Goal: Transaction & Acquisition: Book appointment/travel/reservation

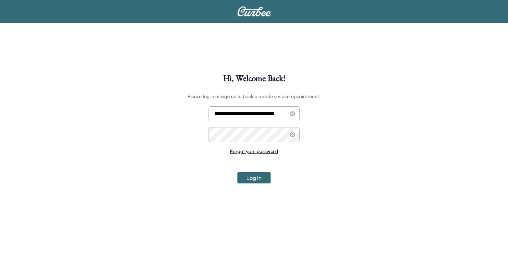
click at [253, 116] on input "**********" at bounding box center [254, 113] width 91 height 15
type input "**********"
click at [254, 177] on button "Log In" at bounding box center [254, 177] width 33 height 11
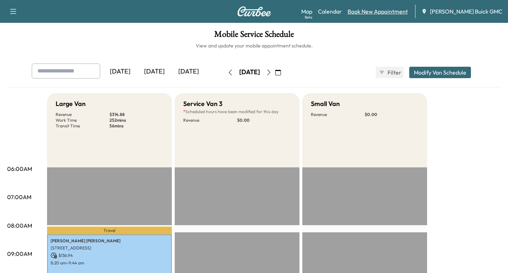
click at [376, 12] on link "Book New Appointment" at bounding box center [378, 11] width 60 height 9
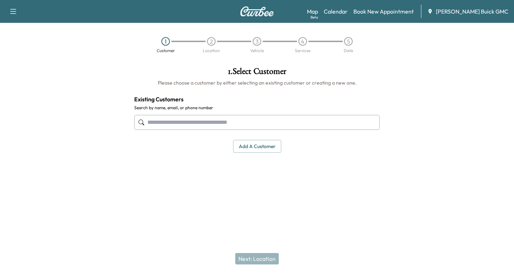
click at [152, 121] on input "text" at bounding box center [256, 122] width 245 height 15
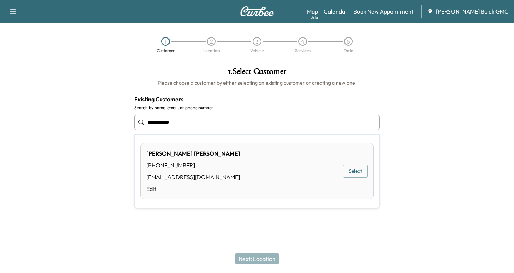
click at [360, 170] on button "Select" at bounding box center [355, 170] width 25 height 13
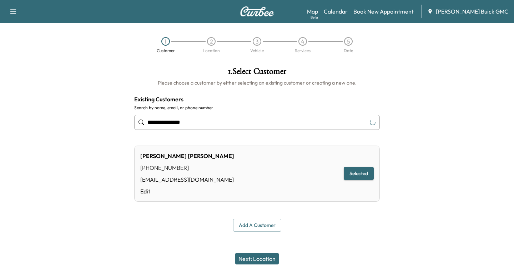
type input "**********"
click at [259, 258] on button "Next: Location" at bounding box center [257, 258] width 44 height 11
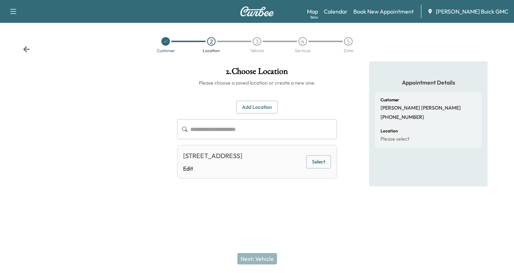
click at [322, 165] on button "Select" at bounding box center [318, 161] width 25 height 13
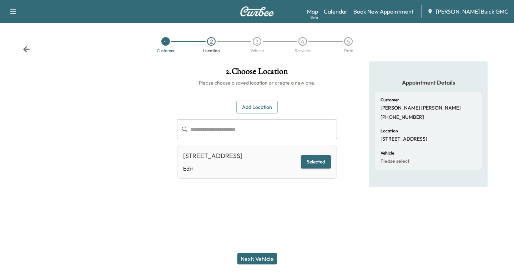
click at [269, 257] on button "Next: Vehicle" at bounding box center [257, 258] width 40 height 11
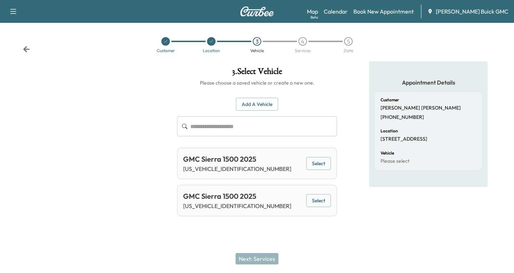
click at [321, 164] on button "Select" at bounding box center [318, 163] width 25 height 13
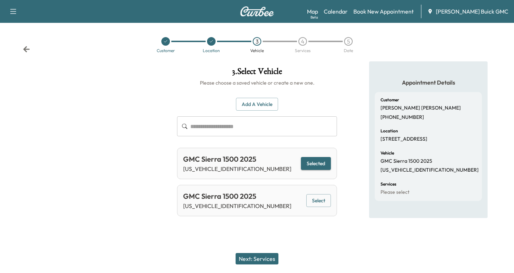
click at [259, 256] on button "Next: Services" at bounding box center [256, 258] width 43 height 11
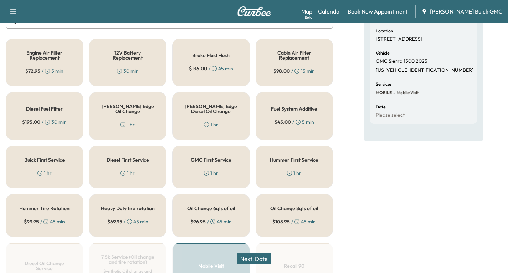
scroll to position [143, 0]
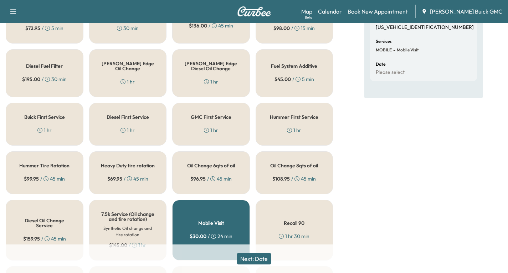
click at [212, 124] on div "GMC First Service 1 hr" at bounding box center [211, 124] width 78 height 43
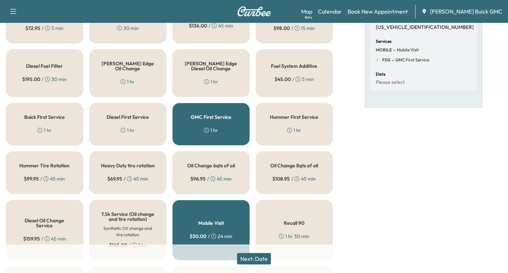
click at [264, 258] on button "Next: Date" at bounding box center [254, 258] width 34 height 11
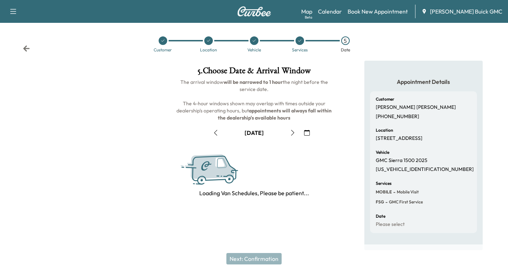
scroll to position [84, 0]
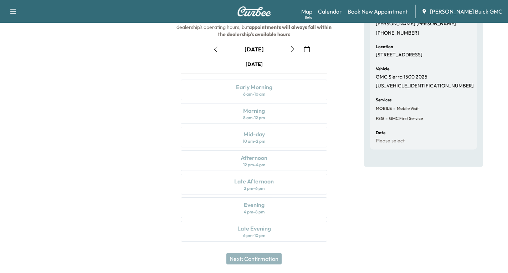
click at [292, 48] on icon "button" at bounding box center [293, 49] width 6 height 6
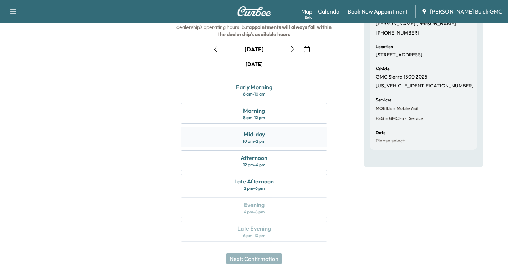
click at [275, 135] on div "Mid-day 10 am - 2 pm" at bounding box center [254, 137] width 147 height 21
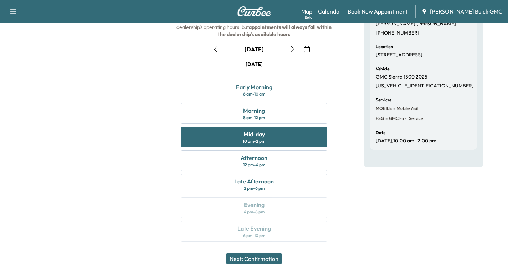
click at [265, 260] on button "Next: Confirmation" at bounding box center [253, 258] width 55 height 11
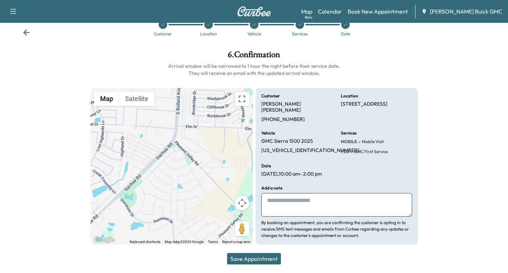
click at [242, 260] on button "Save Appointment" at bounding box center [254, 258] width 54 height 11
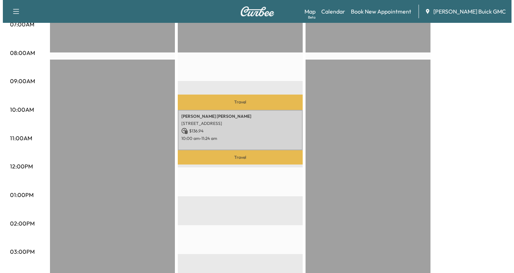
scroll to position [214, 0]
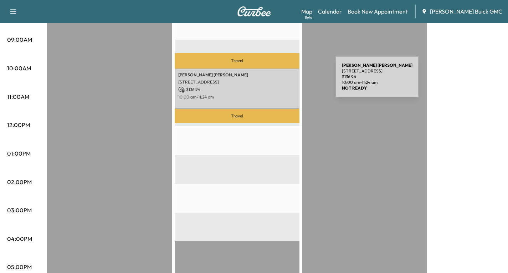
drag, startPoint x: 266, startPoint y: 90, endPoint x: 282, endPoint y: 81, distance: 18.7
click at [282, 81] on p "[STREET_ADDRESS]" at bounding box center [237, 82] width 118 height 6
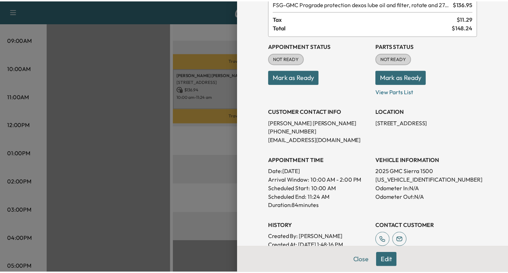
scroll to position [71, 0]
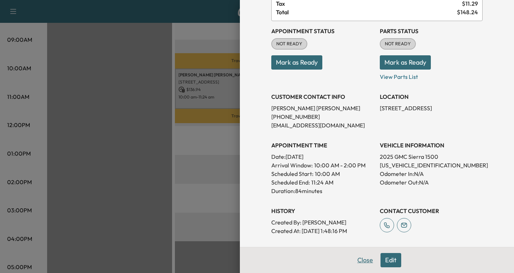
click at [359, 259] on button "Close" at bounding box center [364, 260] width 25 height 14
